Goal: Find specific page/section: Find specific page/section

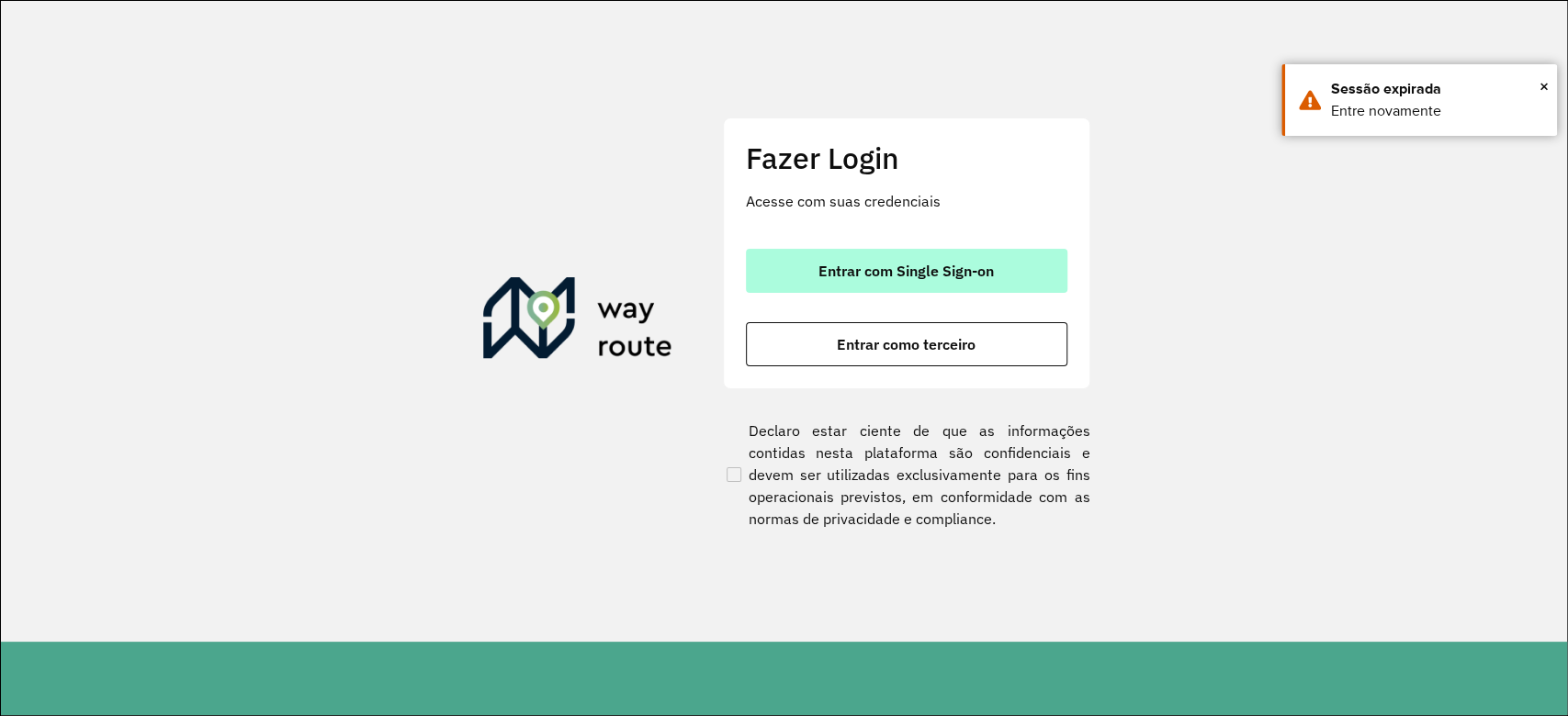
click at [952, 271] on span "Entrar com Single Sign-on" at bounding box center [906, 270] width 175 height 15
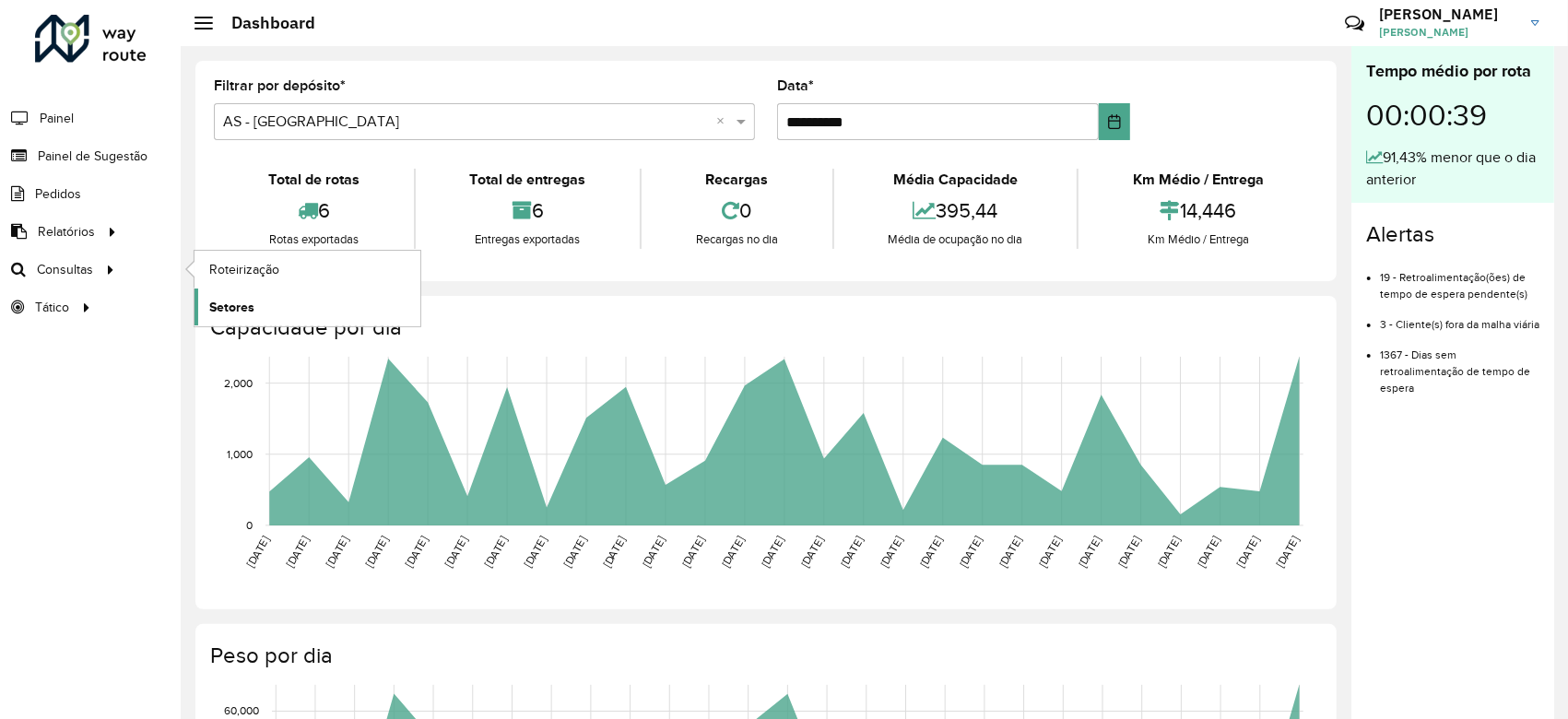
click at [264, 305] on link "Setores" at bounding box center [307, 307] width 226 height 37
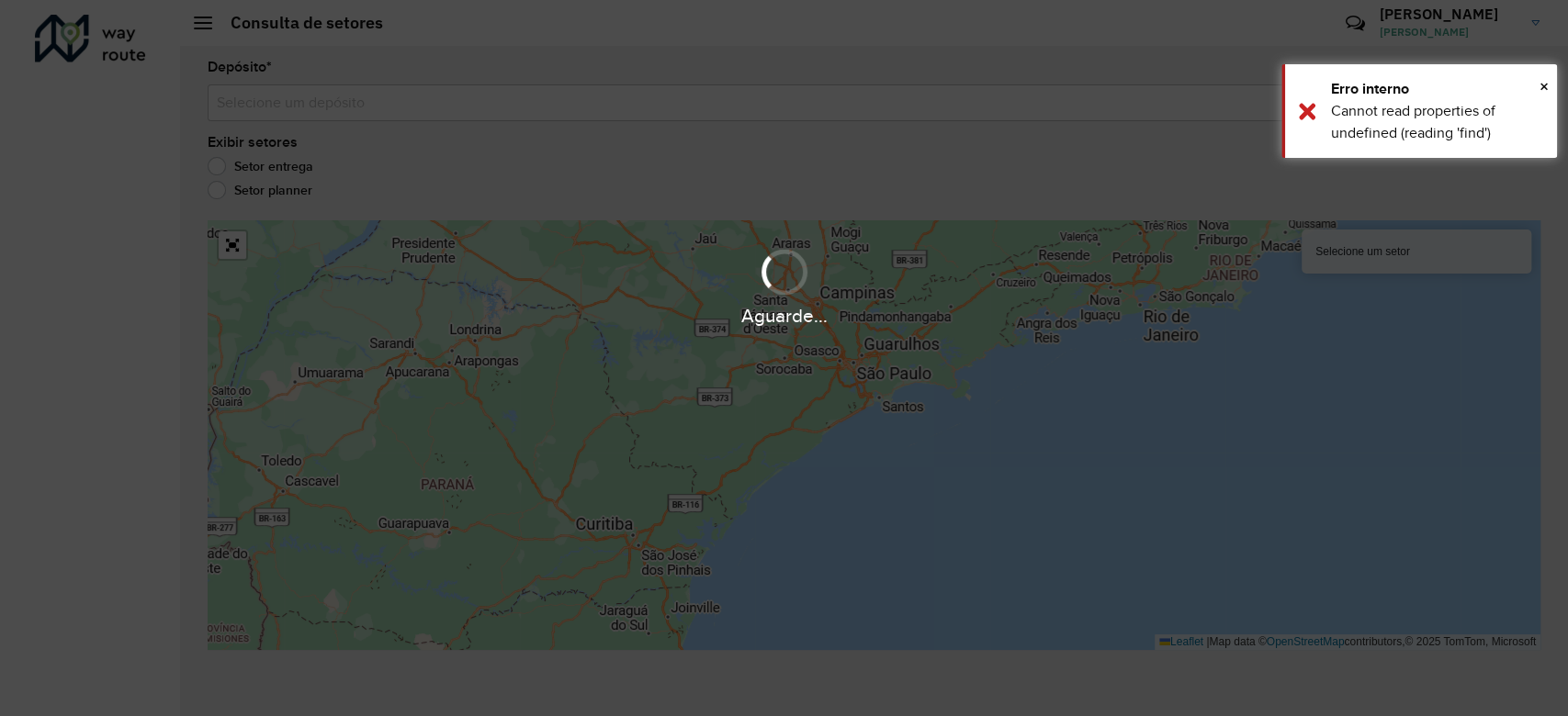
click at [450, 111] on div "Aguarde..." at bounding box center [784, 358] width 1568 height 716
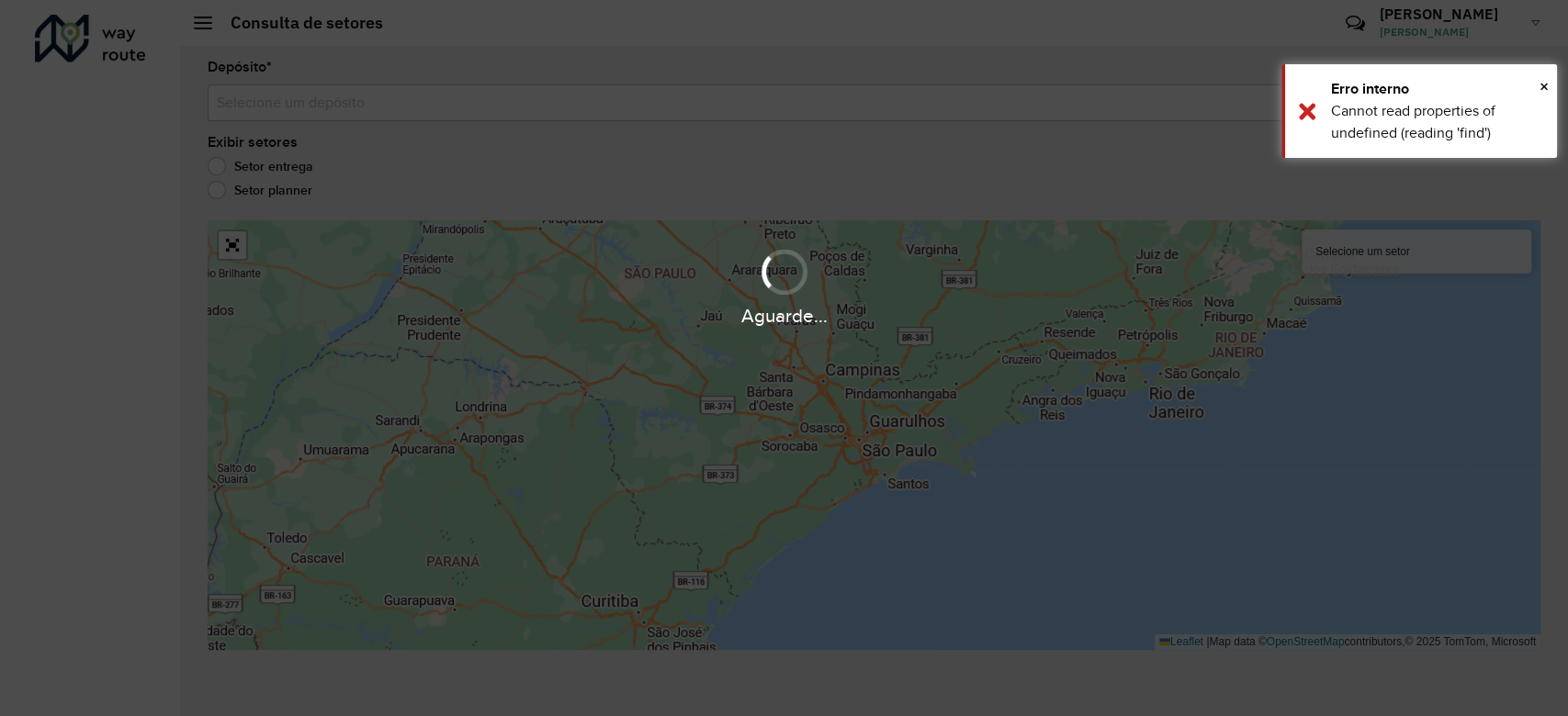
click at [530, 100] on div "Aguarde..." at bounding box center [784, 358] width 1568 height 716
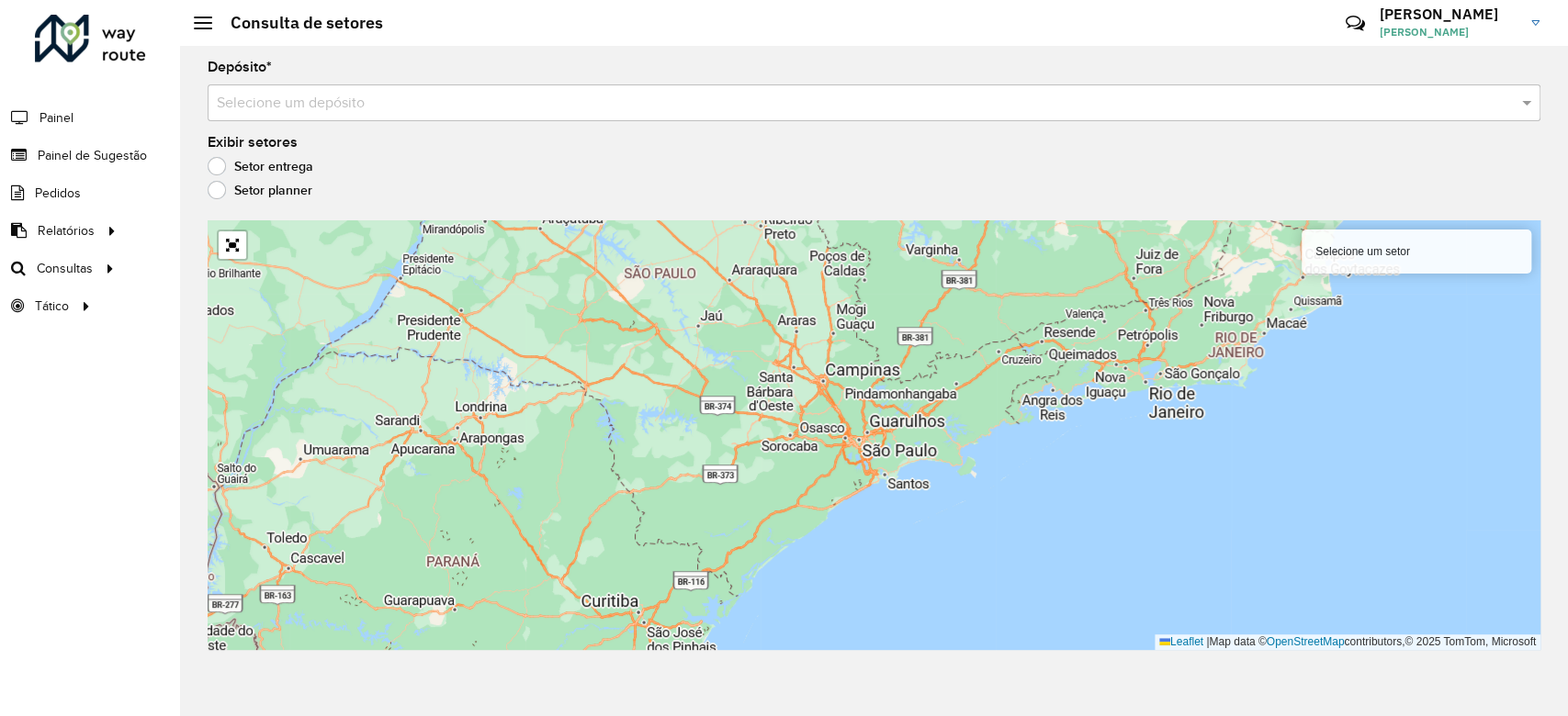
click at [1043, 107] on input "text" at bounding box center [856, 103] width 1278 height 22
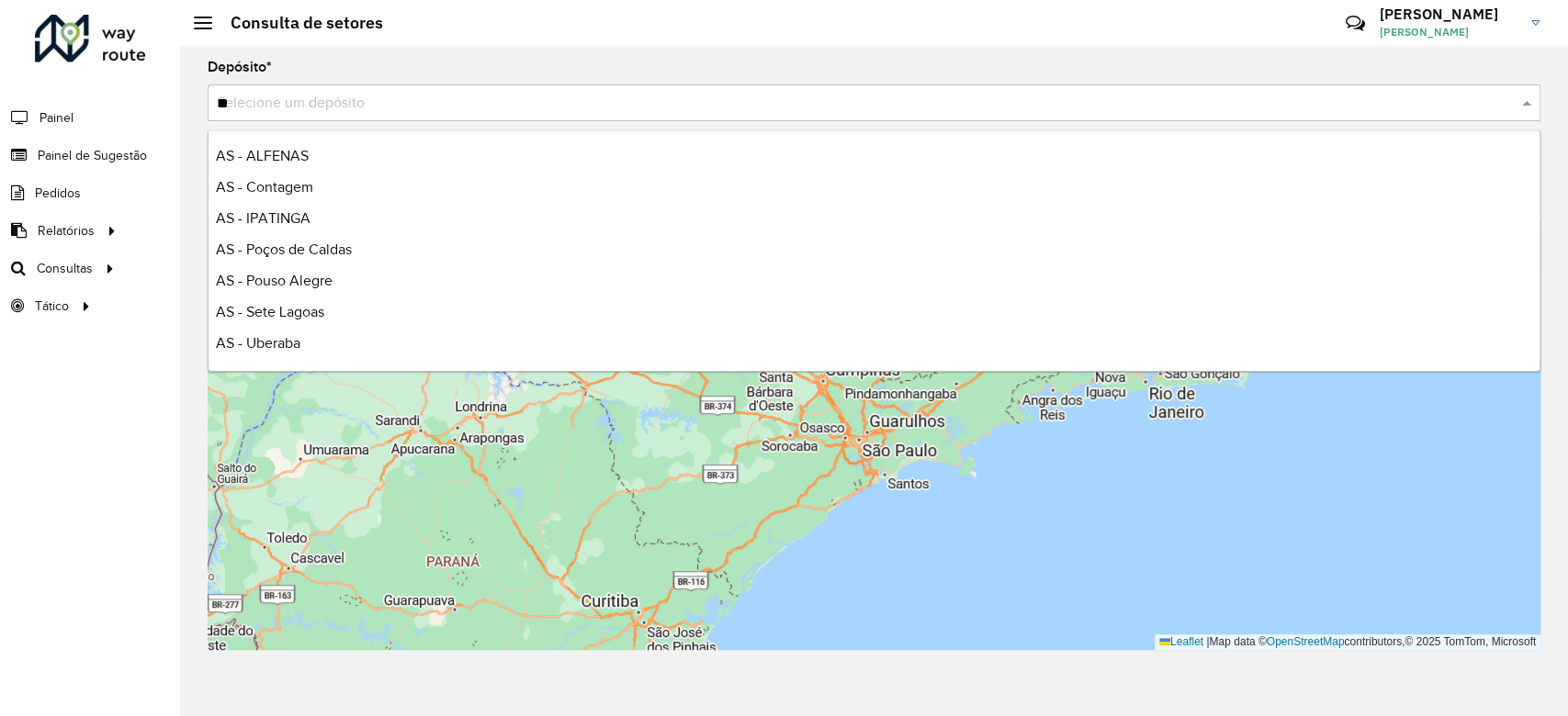
type input "***"
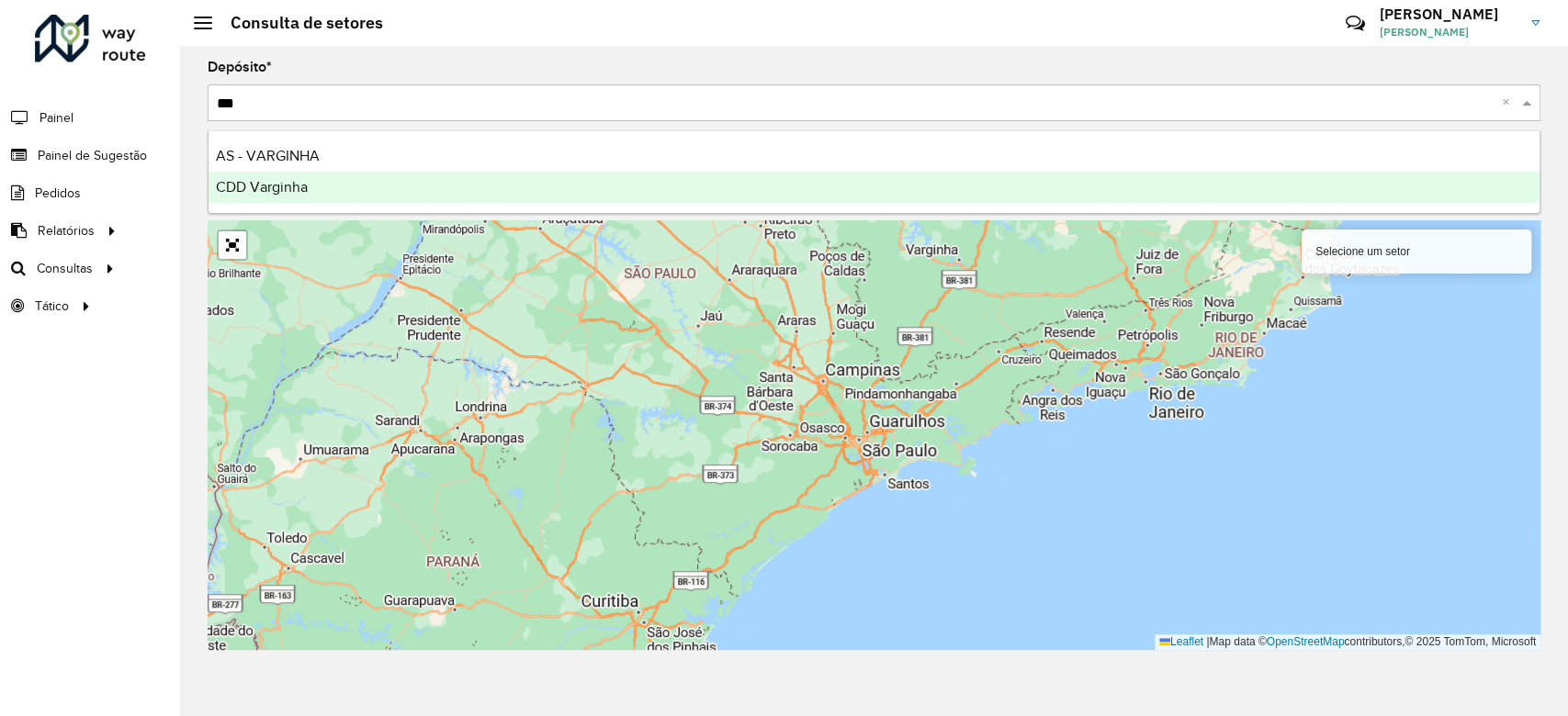
click at [354, 195] on div "CDD Varginha" at bounding box center [874, 188] width 1331 height 31
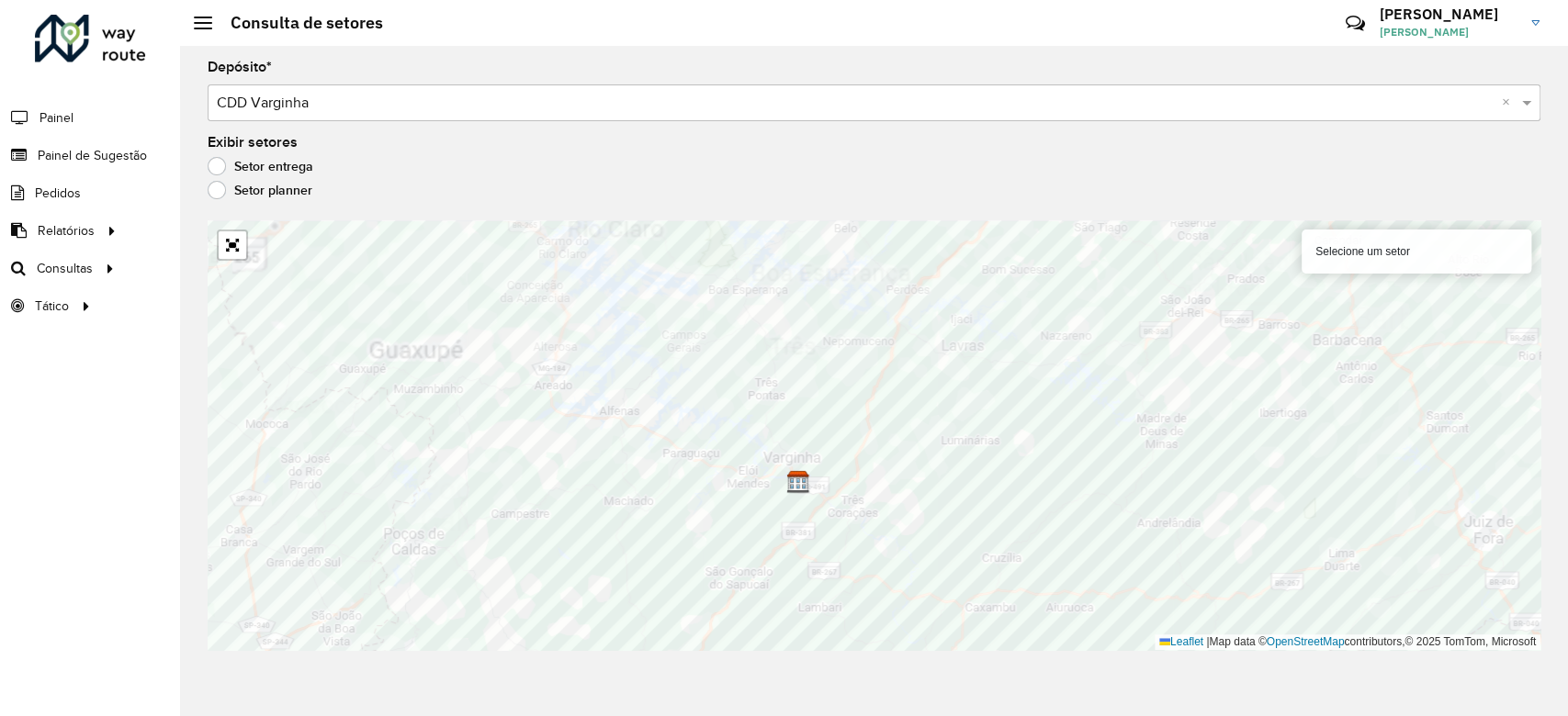
click at [294, 104] on input "text" at bounding box center [856, 103] width 1278 height 22
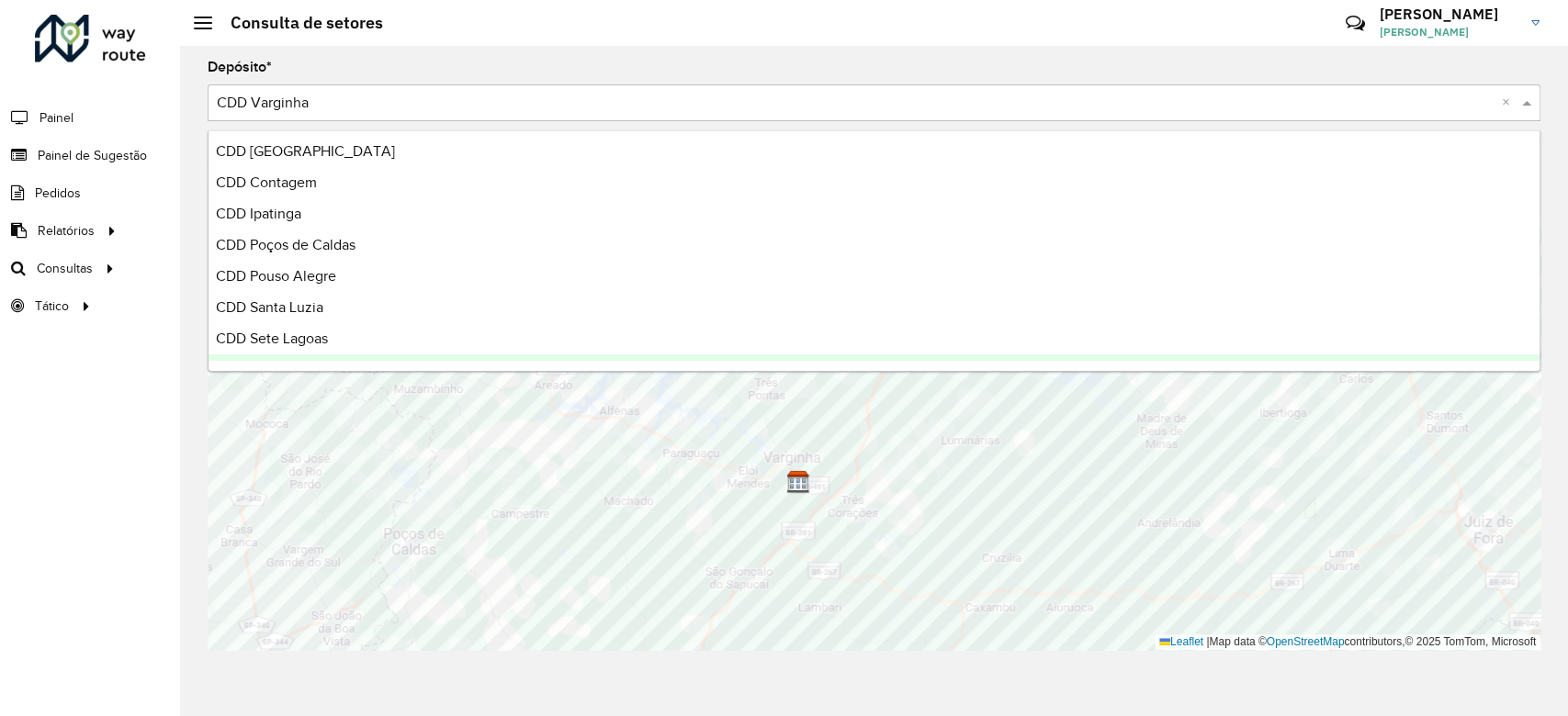
scroll to position [281, 0]
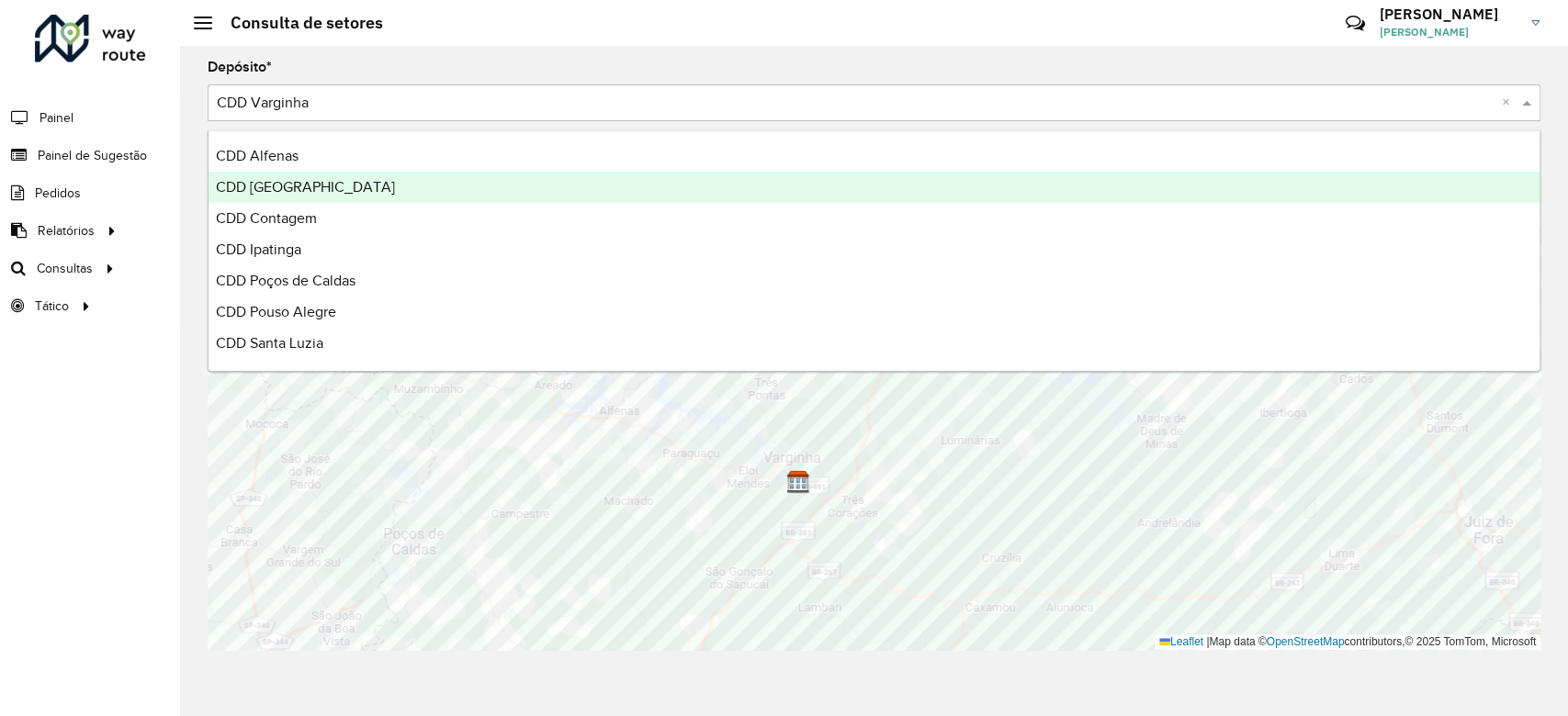
click at [390, 187] on div "CDD [GEOGRAPHIC_DATA]" at bounding box center [874, 188] width 1331 height 31
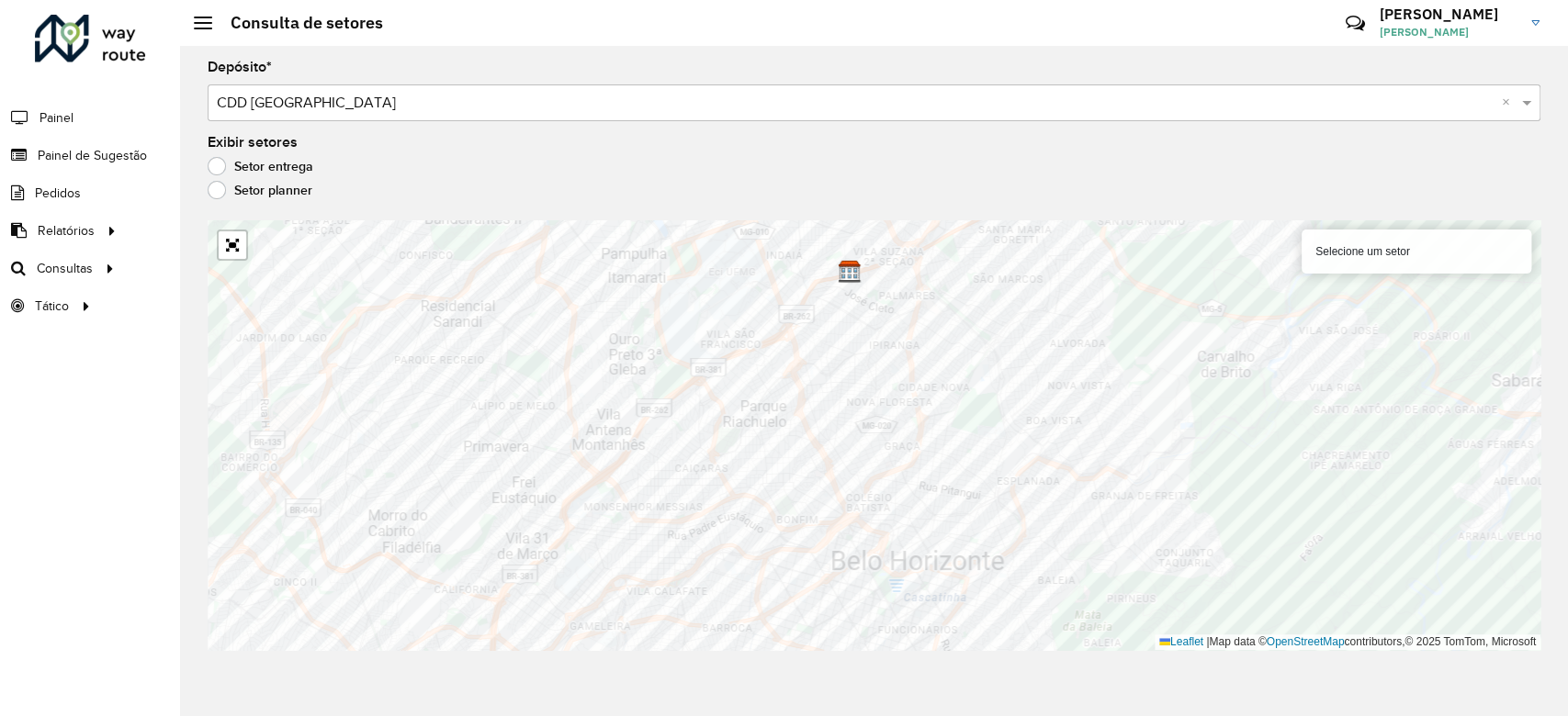
click at [1000, 12] on hb-header "Consulta de setores Críticas? Dúvidas? Elogios? Sugestões? Entre em contato con…" at bounding box center [874, 22] width 1388 height 46
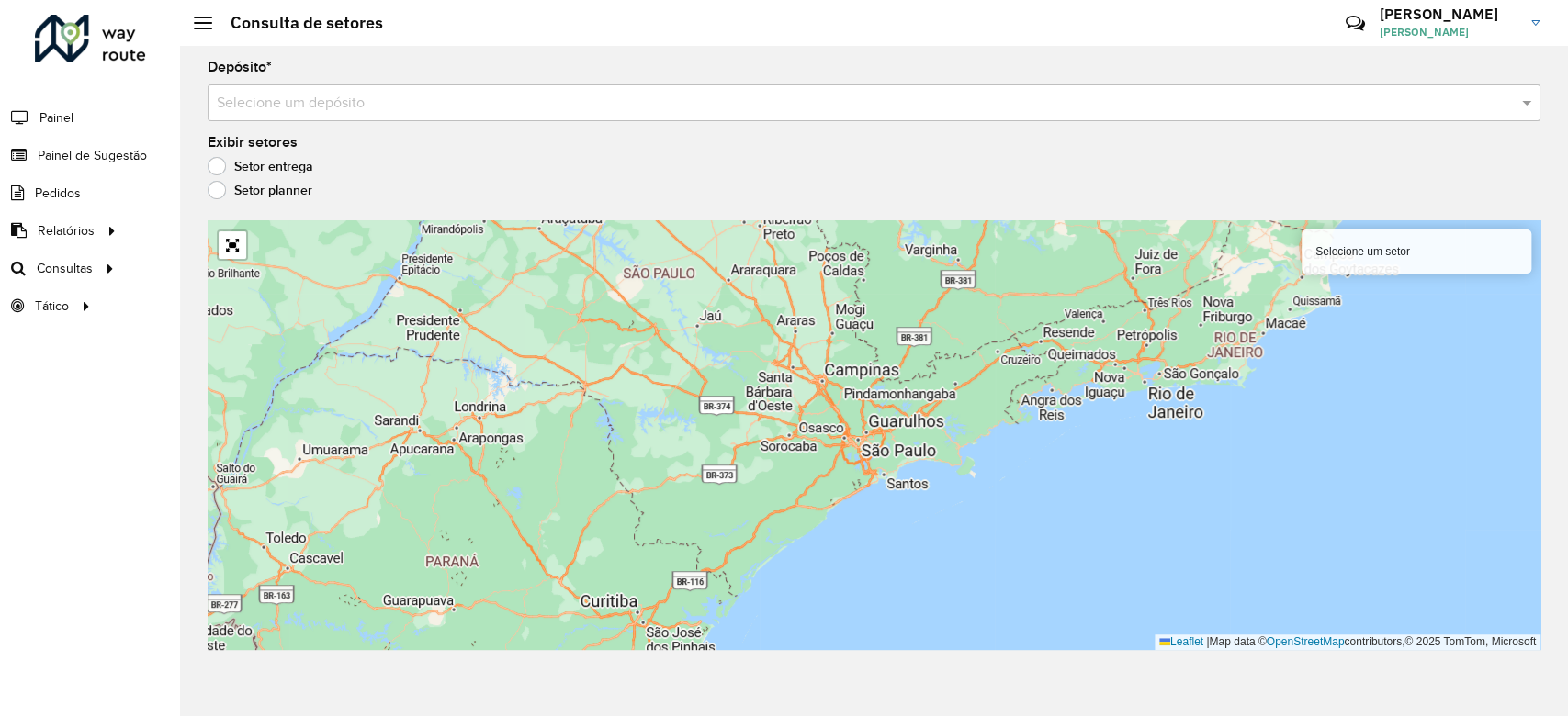
click at [506, 114] on div "Selecione um depósito" at bounding box center [874, 103] width 1333 height 37
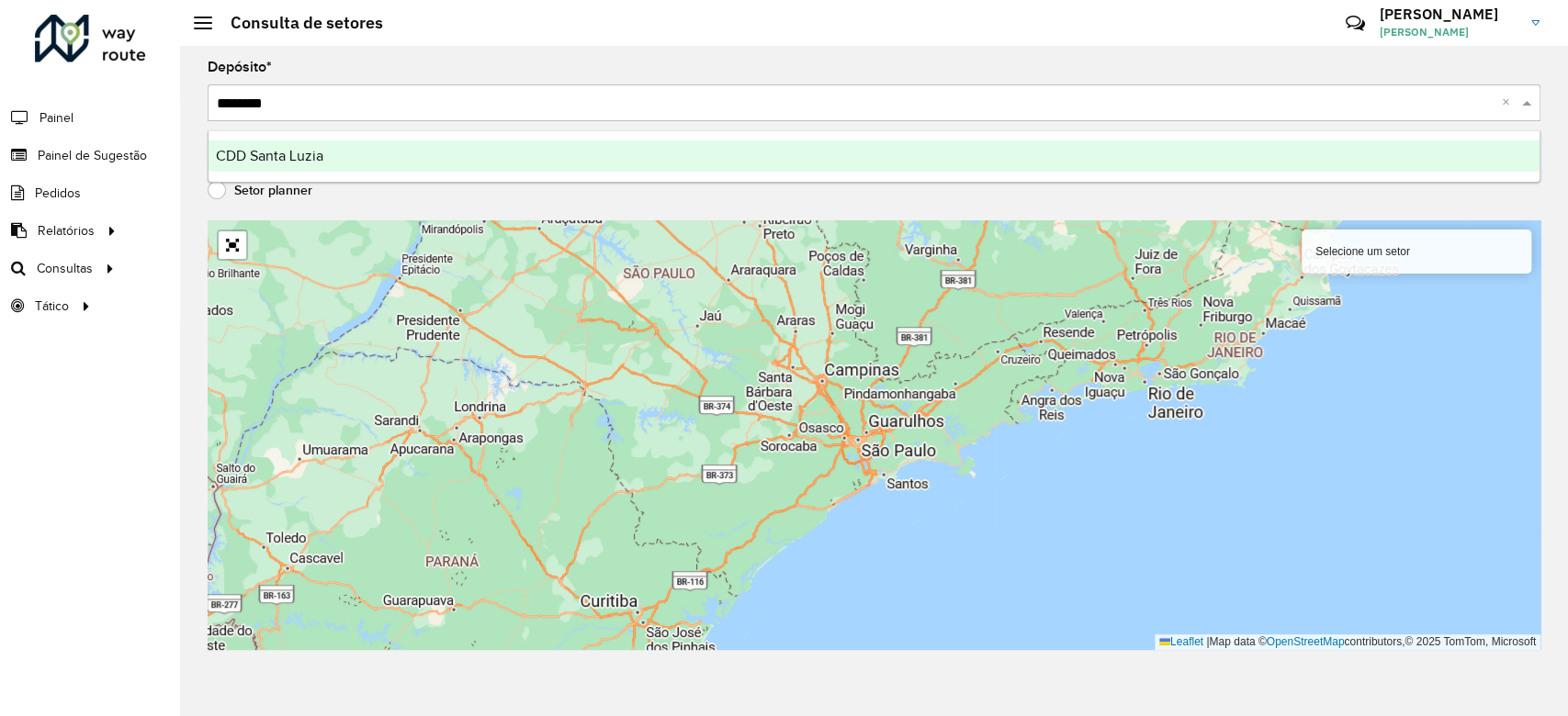
type input "*********"
click at [631, 155] on div "CDD Santa Luzia" at bounding box center [874, 156] width 1331 height 31
